Goal: Information Seeking & Learning: Learn about a topic

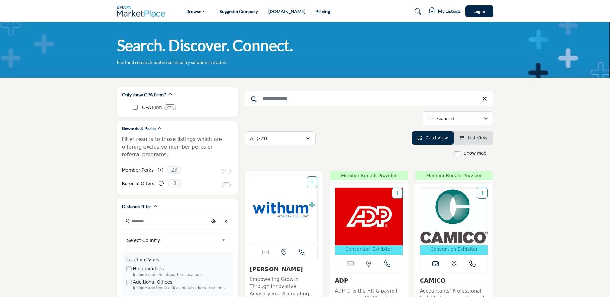
click at [267, 99] on input "Search Keyword" at bounding box center [369, 98] width 249 height 15
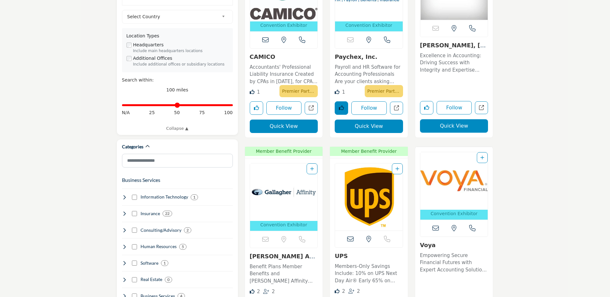
scroll to position [256, 0]
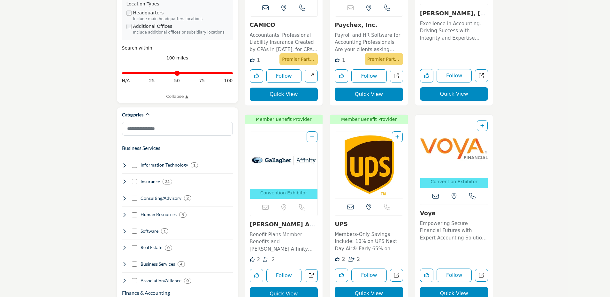
type input "*********"
click at [289, 224] on link "[PERSON_NAME] Affinity" at bounding box center [283, 228] width 66 height 14
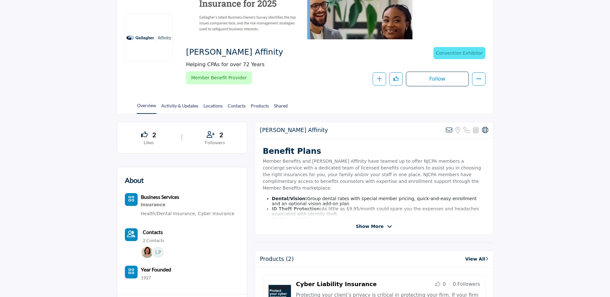
scroll to position [128, 0]
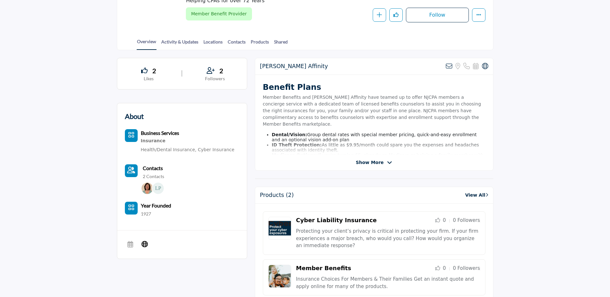
click at [371, 162] on span "Show More" at bounding box center [370, 162] width 28 height 7
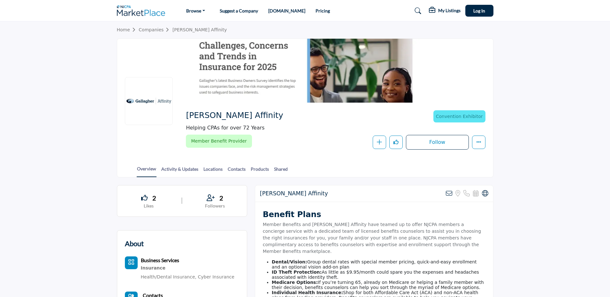
scroll to position [0, 0]
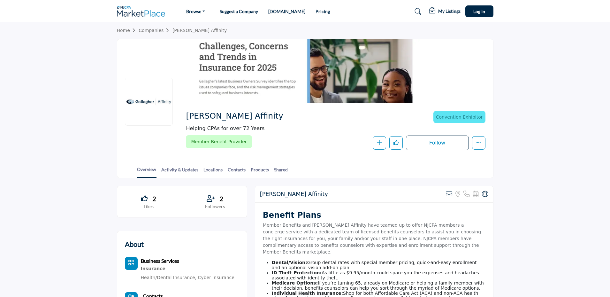
click at [147, 31] on link "Companies" at bounding box center [156, 30] width 34 height 5
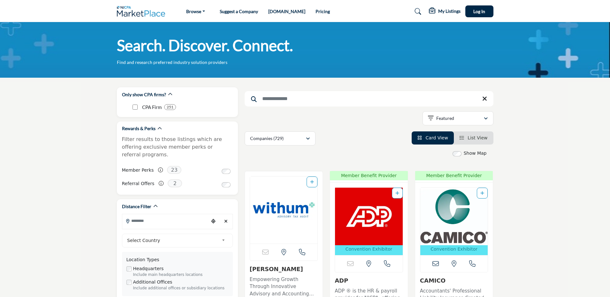
click at [275, 97] on input "Search Keyword" at bounding box center [369, 98] width 249 height 15
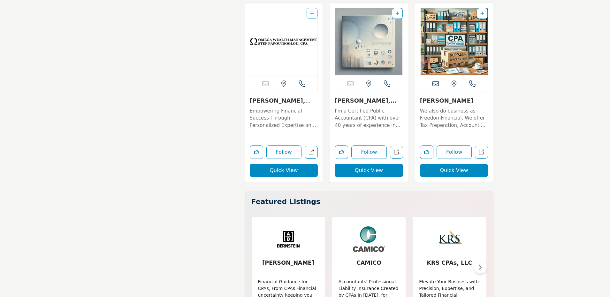
scroll to position [1406, 0]
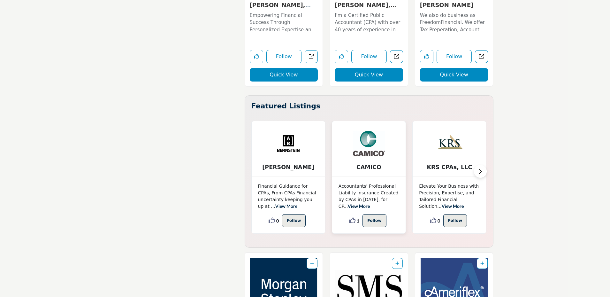
type input "******"
click at [370, 203] on link "View More" at bounding box center [359, 205] width 22 height 5
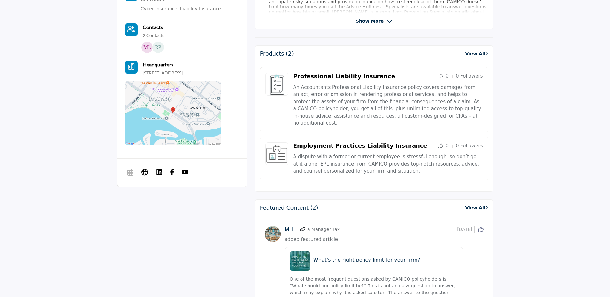
scroll to position [415, 0]
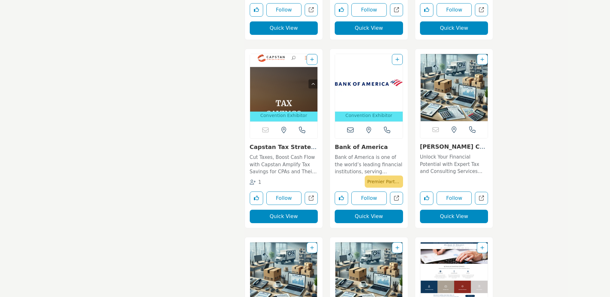
scroll to position [5113, 0]
